Goal: Download file/media

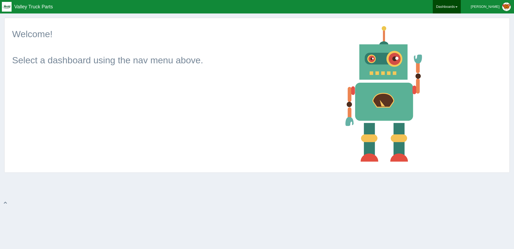
click at [461, 8] on link "Dashboards" at bounding box center [447, 6] width 28 height 13
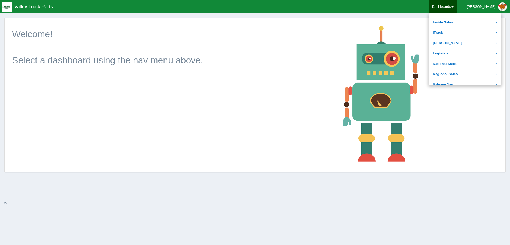
scroll to position [81, 0]
click at [466, 48] on link "Logistics" at bounding box center [465, 52] width 73 height 10
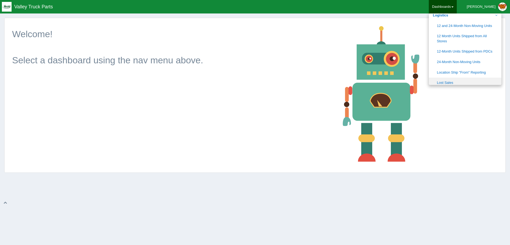
scroll to position [108, 0]
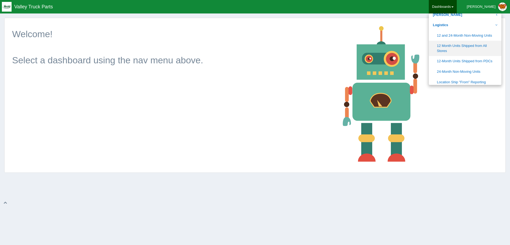
click at [469, 48] on link "12 Month Units Shipped from All Stores" at bounding box center [465, 48] width 73 height 15
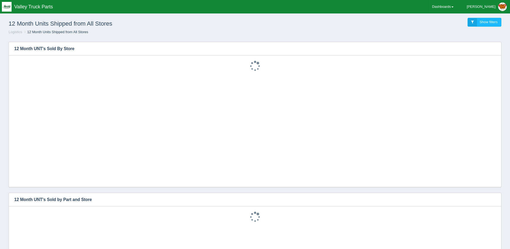
click at [354, 24] on div "12 Month Units Shipped from All Stores Show filters" at bounding box center [255, 22] width 502 height 15
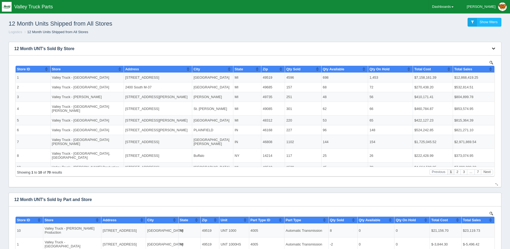
click at [493, 48] on icon "button" at bounding box center [493, 48] width 3 height 3
click at [475, 56] on link "Download CSV" at bounding box center [475, 57] width 43 height 8
